Goal: Task Accomplishment & Management: Manage account settings

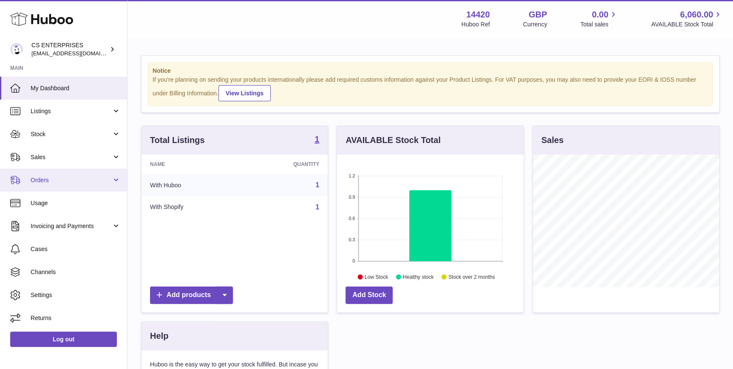
scroll to position [132, 186]
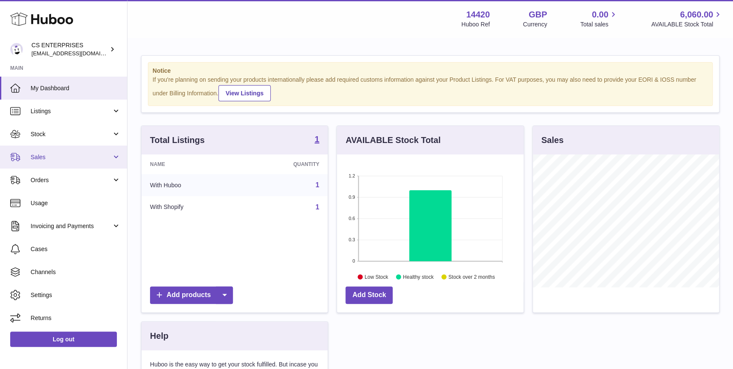
click at [75, 162] on link "Sales" at bounding box center [63, 156] width 127 height 23
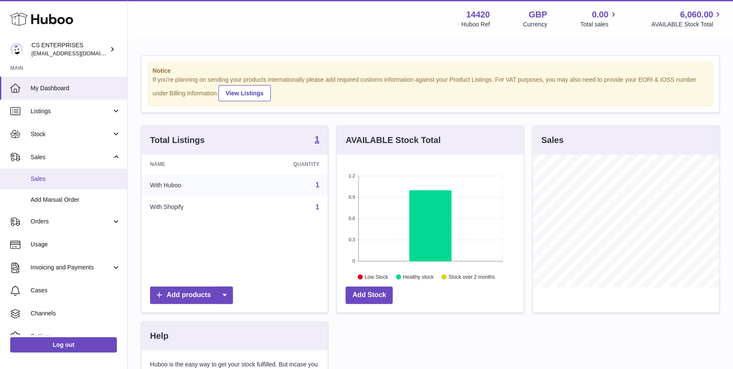
click at [75, 178] on span "Sales" at bounding box center [76, 179] width 90 height 8
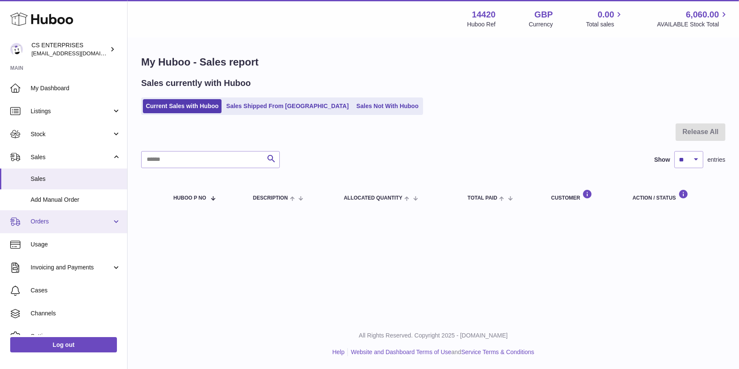
click at [66, 231] on link "Orders" at bounding box center [63, 221] width 127 height 23
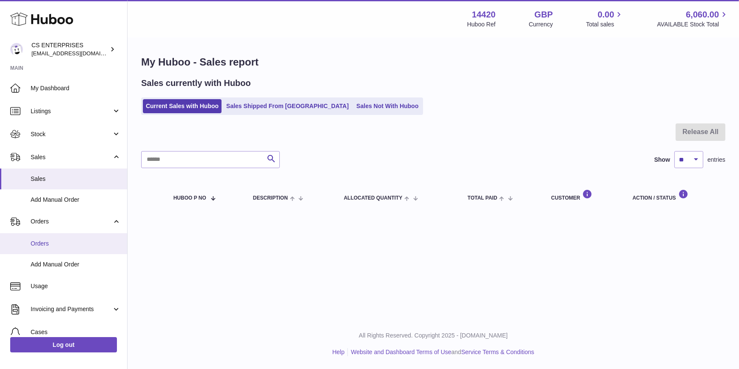
click at [68, 239] on span "Orders" at bounding box center [76, 243] width 90 height 8
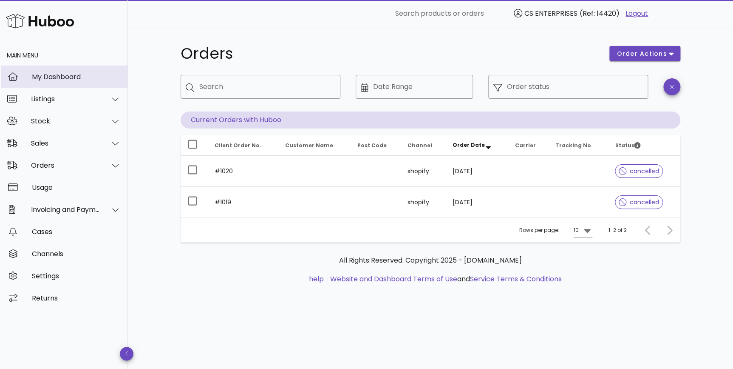
click at [60, 74] on div "My Dashboard" at bounding box center [76, 77] width 89 height 8
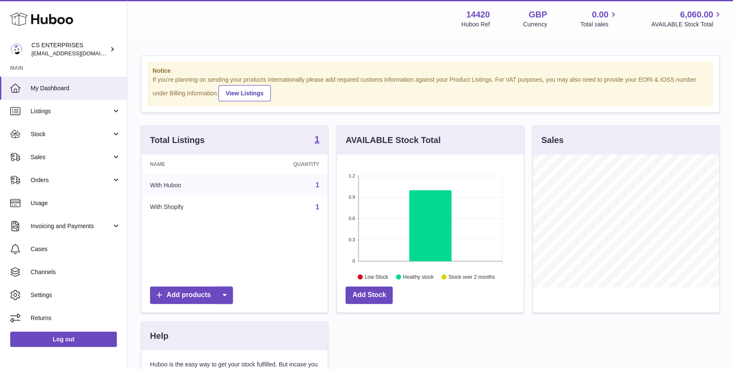
scroll to position [132, 186]
click at [80, 114] on span "Listings" at bounding box center [71, 111] width 81 height 8
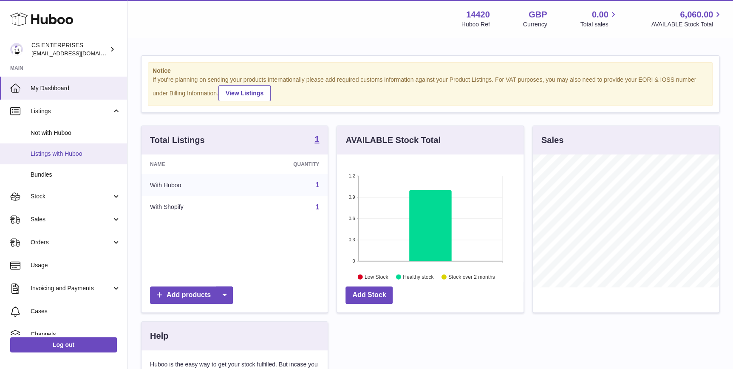
click at [77, 156] on span "Listings with Huboo" at bounding box center [76, 154] width 90 height 8
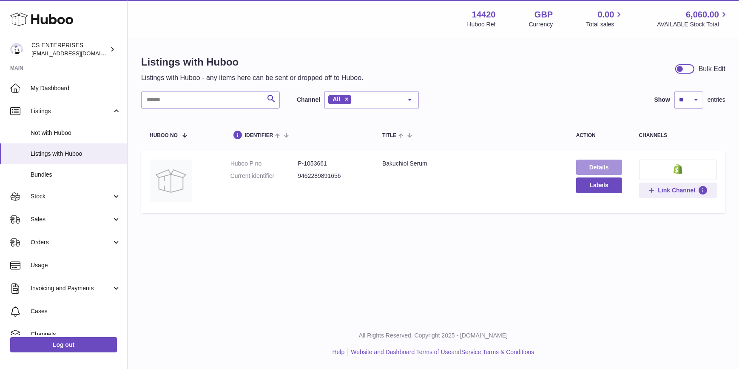
click at [590, 166] on link "Details" at bounding box center [599, 166] width 46 height 15
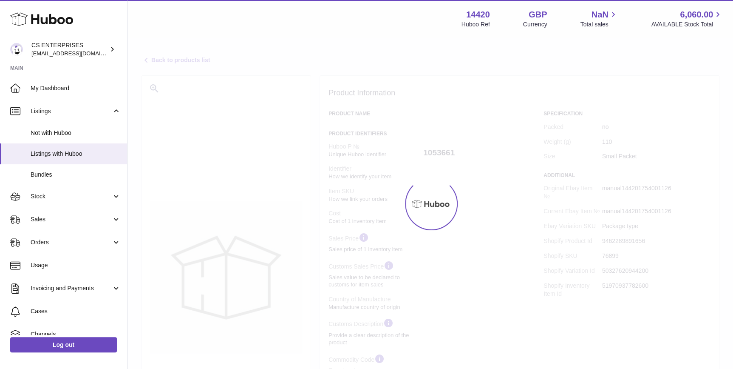
select select "***"
select select "****"
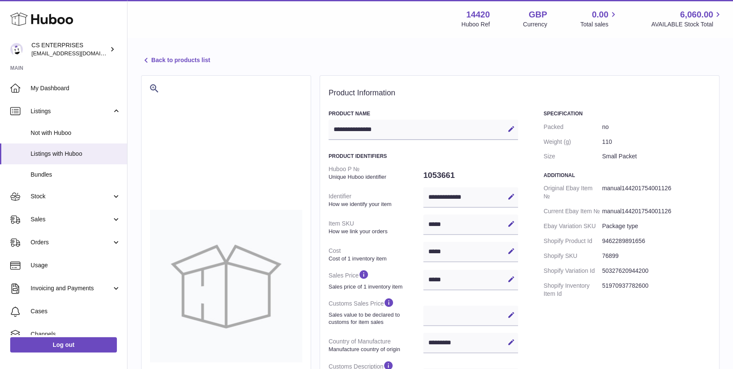
click at [199, 62] on link "Back to products list" at bounding box center [175, 60] width 69 height 10
click at [68, 56] on div "CS ENTERPRISES internalAdmin-14420@internal.huboo.com" at bounding box center [69, 49] width 77 height 16
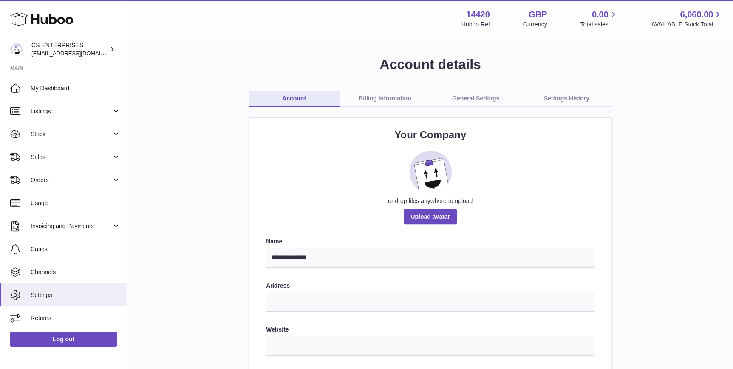
click at [387, 93] on link "Billing Information" at bounding box center [385, 99] width 91 height 16
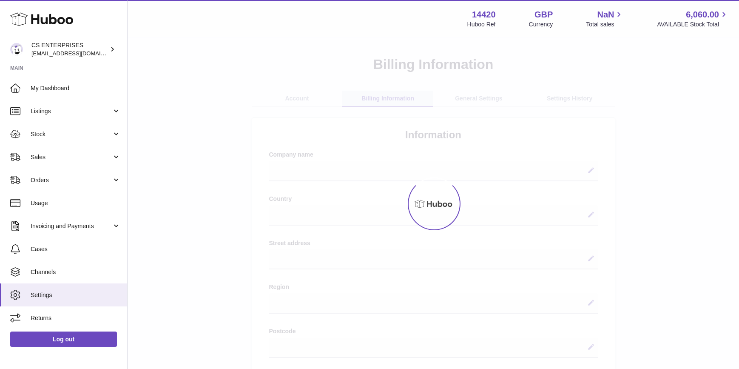
select select
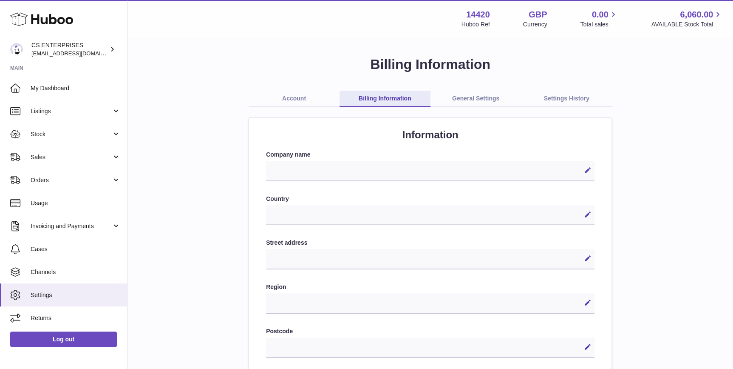
click at [468, 101] on link "General Settings" at bounding box center [476, 99] width 91 height 16
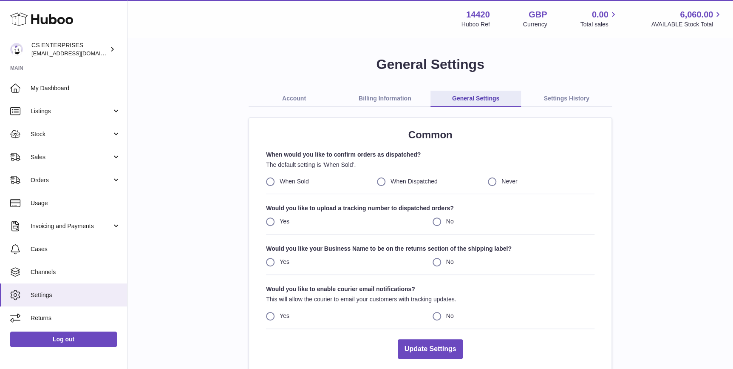
click at [394, 102] on link "Billing Information" at bounding box center [385, 99] width 91 height 16
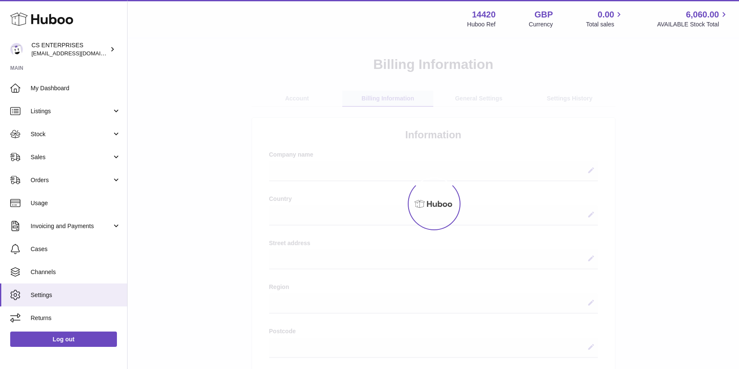
select select
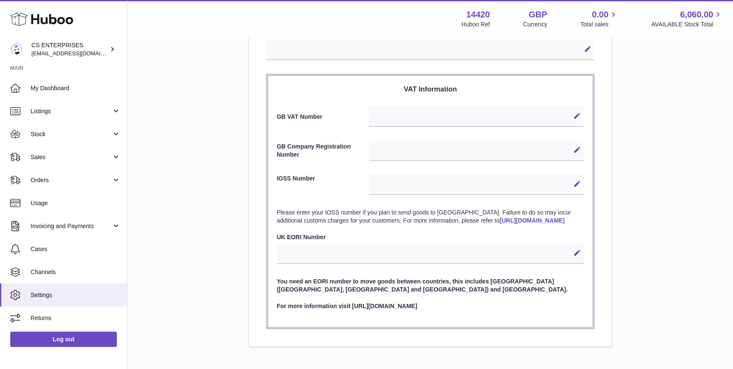
scroll to position [343, 0]
